Goal: Task Accomplishment & Management: Use online tool/utility

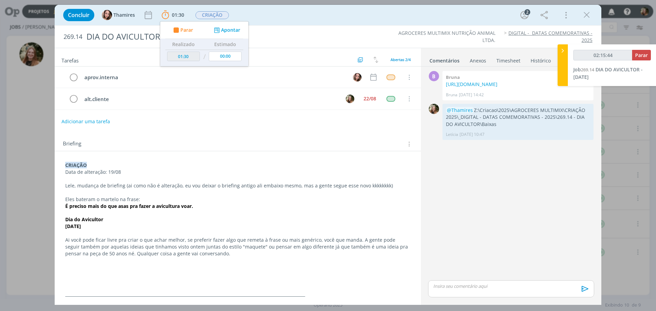
type input "02:15:45"
click at [640, 53] on span "Parar" at bounding box center [641, 55] width 13 height 6
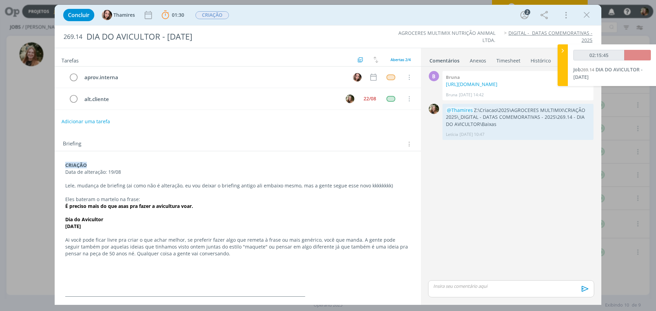
drag, startPoint x: 588, startPoint y: 17, endPoint x: 206, endPoint y: 166, distance: 410.2
click at [588, 17] on icon "dialog" at bounding box center [587, 15] width 10 height 10
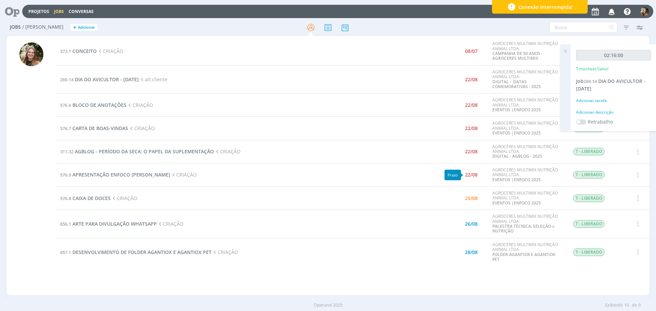
click at [472, 177] on div "22/08" at bounding box center [471, 175] width 13 height 5
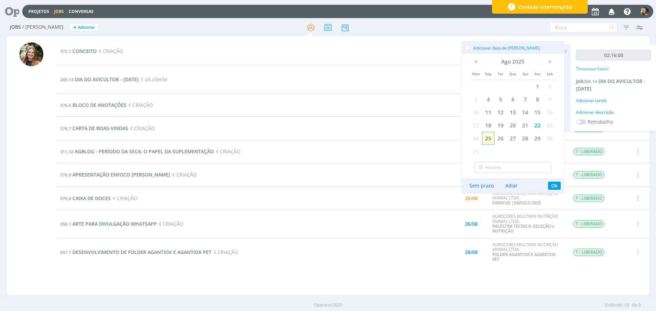
click at [489, 136] on span "25" at bounding box center [488, 138] width 12 height 13
drag, startPoint x: 554, startPoint y: 186, endPoint x: 550, endPoint y: 185, distance: 4.0
click at [553, 186] on button "Ok" at bounding box center [554, 186] width 13 height 8
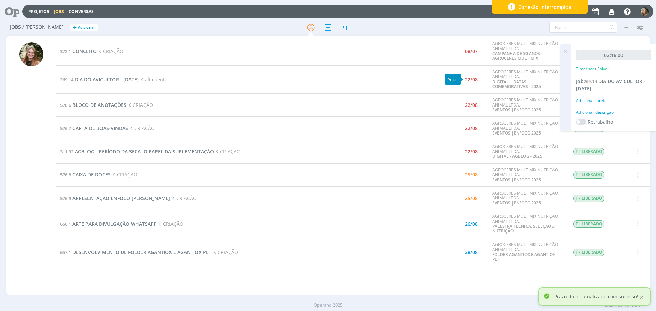
click at [468, 79] on div "22/08" at bounding box center [471, 79] width 13 height 5
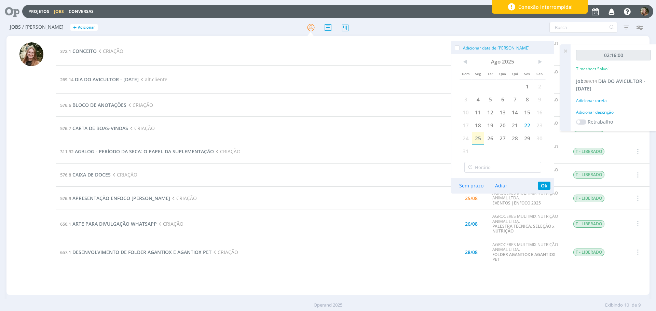
click at [474, 135] on span "25" at bounding box center [478, 138] width 12 height 13
click at [477, 136] on span "25" at bounding box center [478, 138] width 12 height 13
click at [476, 137] on span "25" at bounding box center [478, 138] width 12 height 13
drag, startPoint x: 543, startPoint y: 187, endPoint x: 401, endPoint y: 101, distance: 166.2
click at [543, 187] on button "Ok" at bounding box center [544, 186] width 13 height 8
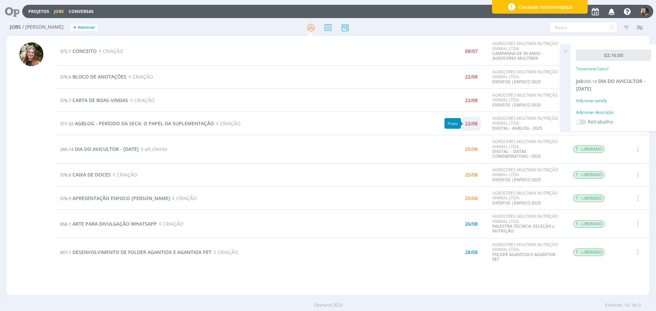
click at [476, 123] on div "22/08" at bounding box center [471, 123] width 13 height 5
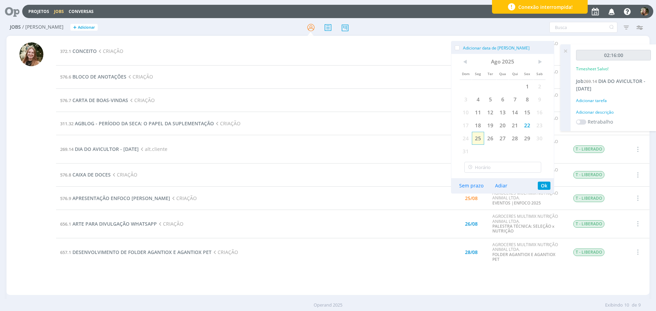
click at [480, 138] on span "25" at bounding box center [478, 138] width 12 height 13
click at [477, 136] on span "25" at bounding box center [478, 138] width 12 height 13
drag, startPoint x: 548, startPoint y: 186, endPoint x: 437, endPoint y: 138, distance: 120.2
click at [547, 185] on button "Ok" at bounding box center [544, 186] width 13 height 8
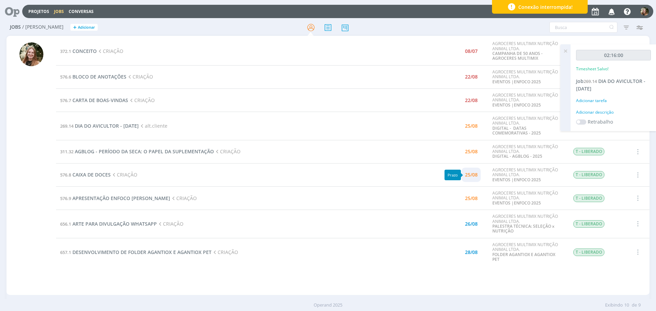
click at [469, 175] on div "25/08" at bounding box center [471, 175] width 13 height 5
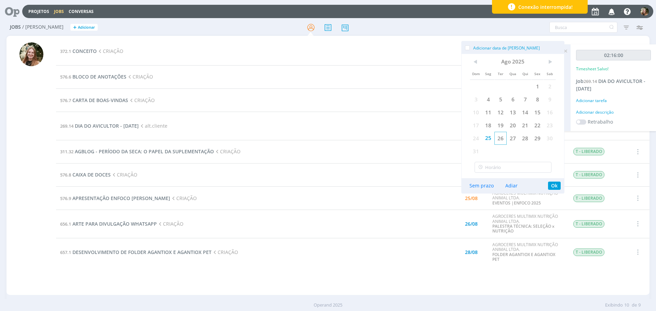
click at [502, 139] on span "26" at bounding box center [500, 138] width 12 height 13
click at [501, 140] on span "26" at bounding box center [500, 138] width 12 height 13
click at [554, 185] on button "Ok" at bounding box center [554, 186] width 13 height 8
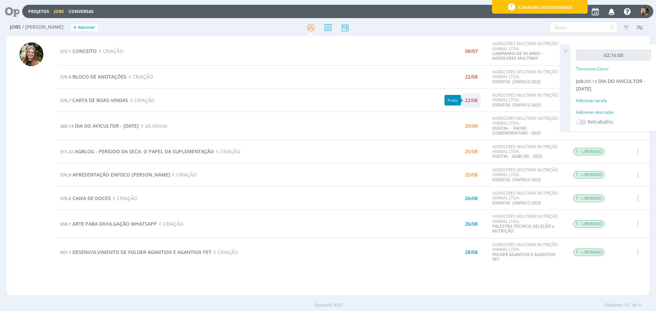
click at [471, 102] on div "22/08" at bounding box center [471, 100] width 13 height 5
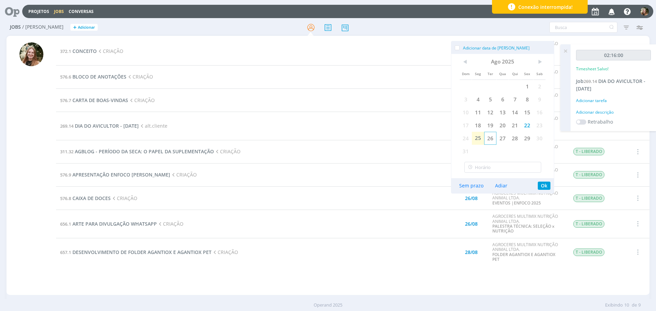
click at [487, 140] on span "26" at bounding box center [490, 138] width 12 height 13
click at [546, 182] on button "Ok" at bounding box center [544, 186] width 13 height 8
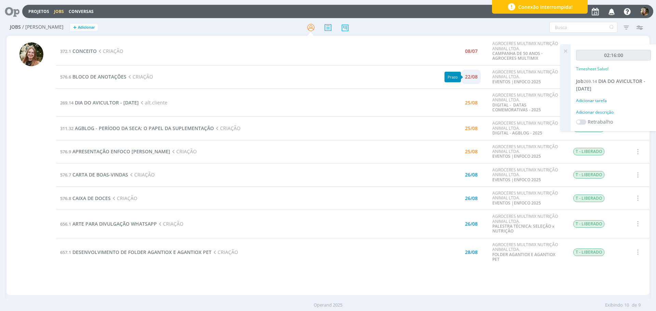
click at [467, 77] on div "22/08" at bounding box center [471, 76] width 13 height 5
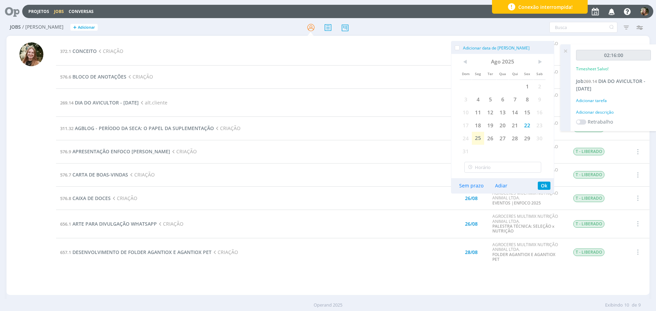
click at [419, 281] on div "372.1 CONCEITO CRIAÇÃO 08/07 AGROCERES MULTIMIX NUTRIÇÃO ANIMAL LTDA. CAMPANHA …" at bounding box center [353, 165] width 594 height 257
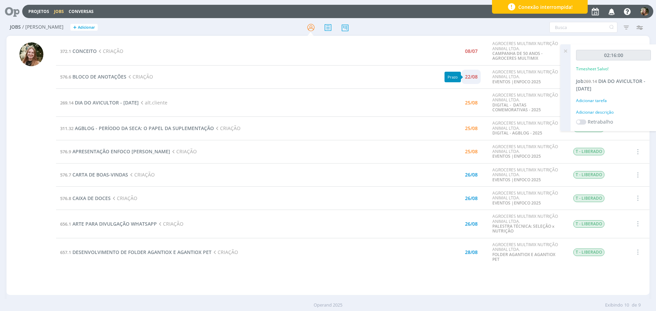
click at [470, 77] on div "22/08" at bounding box center [471, 76] width 13 height 5
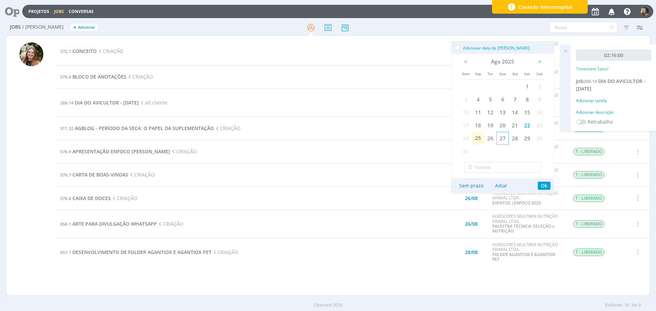
drag, startPoint x: 505, startPoint y: 137, endPoint x: 516, endPoint y: 166, distance: 30.7
click at [505, 137] on span "27" at bounding box center [502, 138] width 12 height 13
click at [543, 188] on button "Ok" at bounding box center [544, 186] width 13 height 8
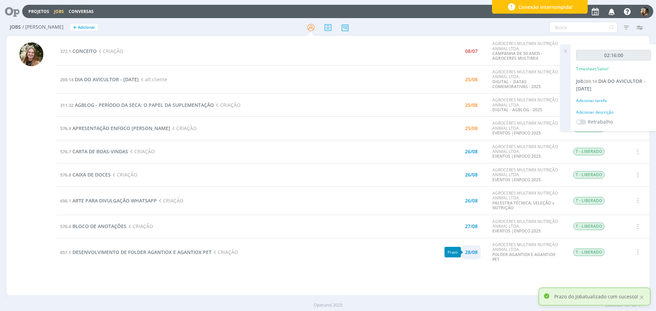
click at [470, 254] on div "28/08" at bounding box center [471, 252] width 13 height 5
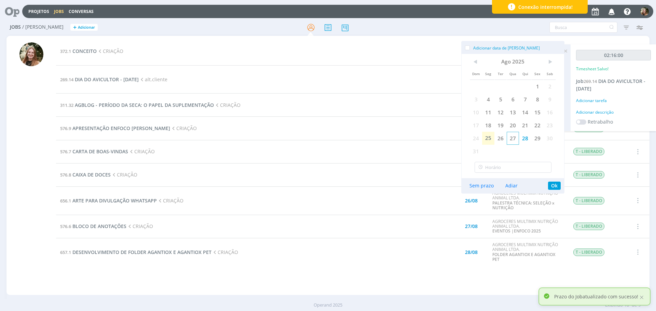
click at [513, 138] on span "27" at bounding box center [513, 138] width 12 height 13
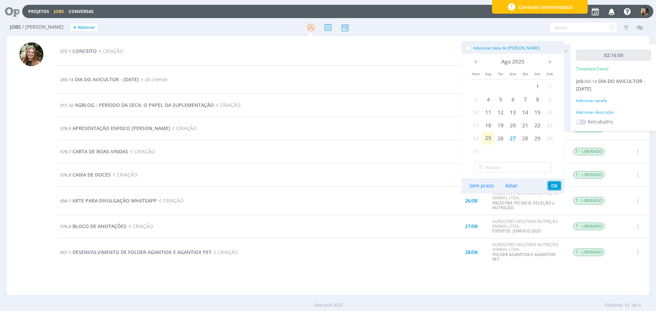
click at [553, 187] on button "Ok" at bounding box center [554, 186] width 13 height 8
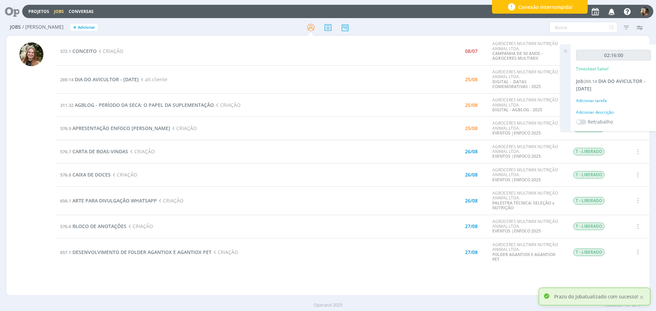
drag, startPoint x: 411, startPoint y: 264, endPoint x: 490, endPoint y: 268, distance: 79.4
click at [412, 264] on td "657.1 DESENVOLVIMENTO DE FOLDER AGANTIOX E AGANTIOX PET CRIAÇÃO" at bounding box center [234, 252] width 357 height 28
click at [564, 52] on icon at bounding box center [565, 50] width 12 height 13
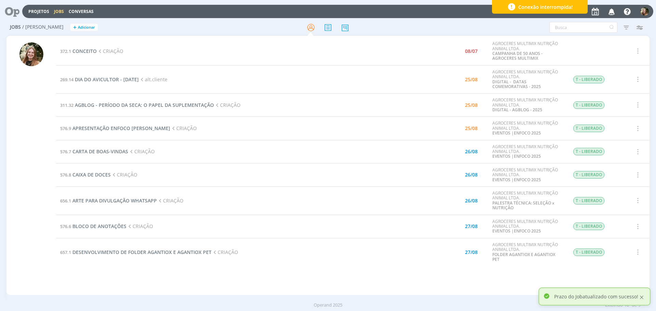
click at [640, 297] on div at bounding box center [642, 298] width 6 height 6
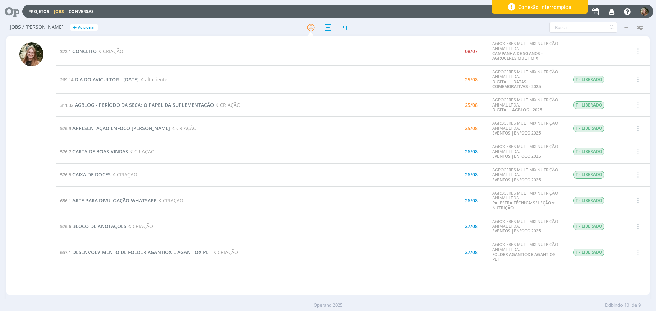
drag, startPoint x: 474, startPoint y: 286, endPoint x: 446, endPoint y: 289, distance: 27.5
click at [473, 286] on div "372.1 CONCEITO CRIAÇÃO 08/07 AGROCERES MULTIMIX NUTRIÇÃO ANIMAL LTDA. CAMPANHA …" at bounding box center [353, 165] width 594 height 257
